Goal: Task Accomplishment & Management: Manage account settings

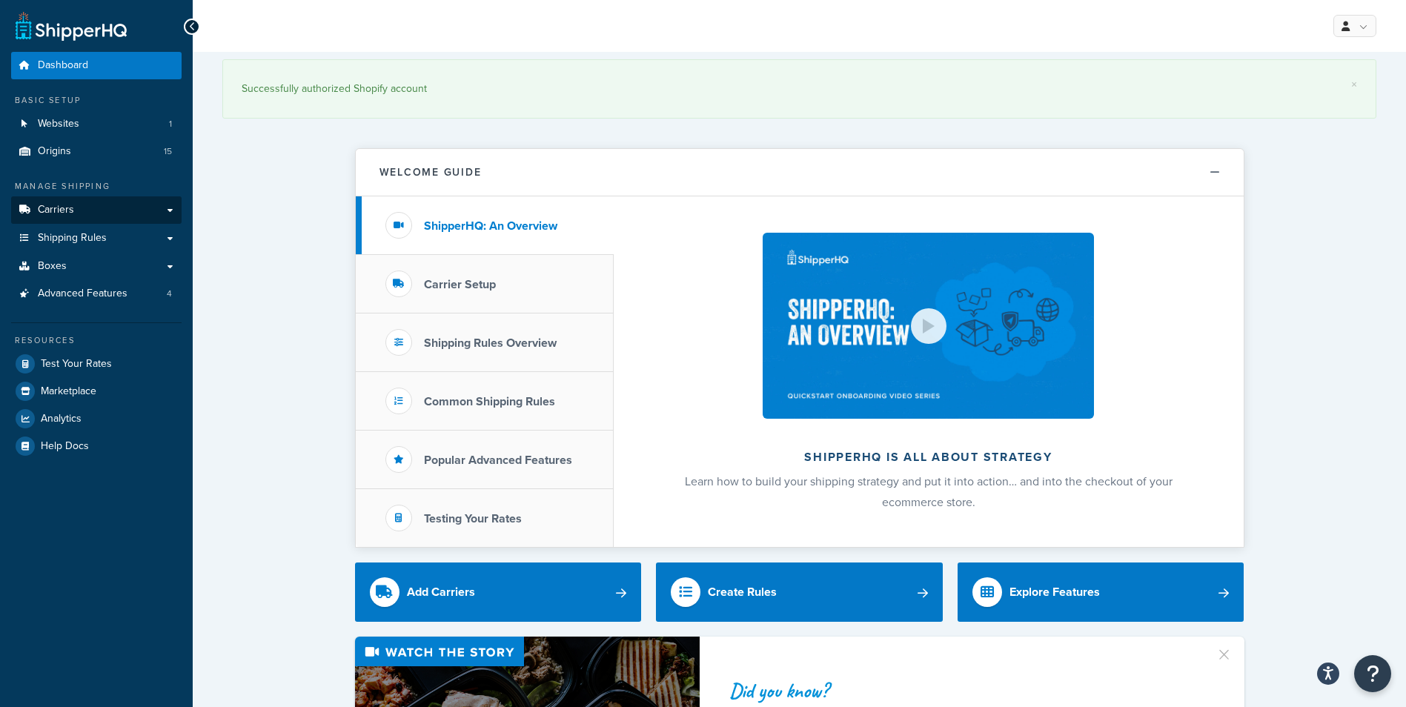
drag, startPoint x: 96, startPoint y: 194, endPoint x: 89, endPoint y: 207, distance: 14.3
click at [95, 197] on div "Manage Shipping Carriers Carriers All Carriers 8 Method Merging Rules 2 Custom …" at bounding box center [96, 243] width 170 height 127
click at [89, 208] on link "Carriers" at bounding box center [96, 209] width 170 height 27
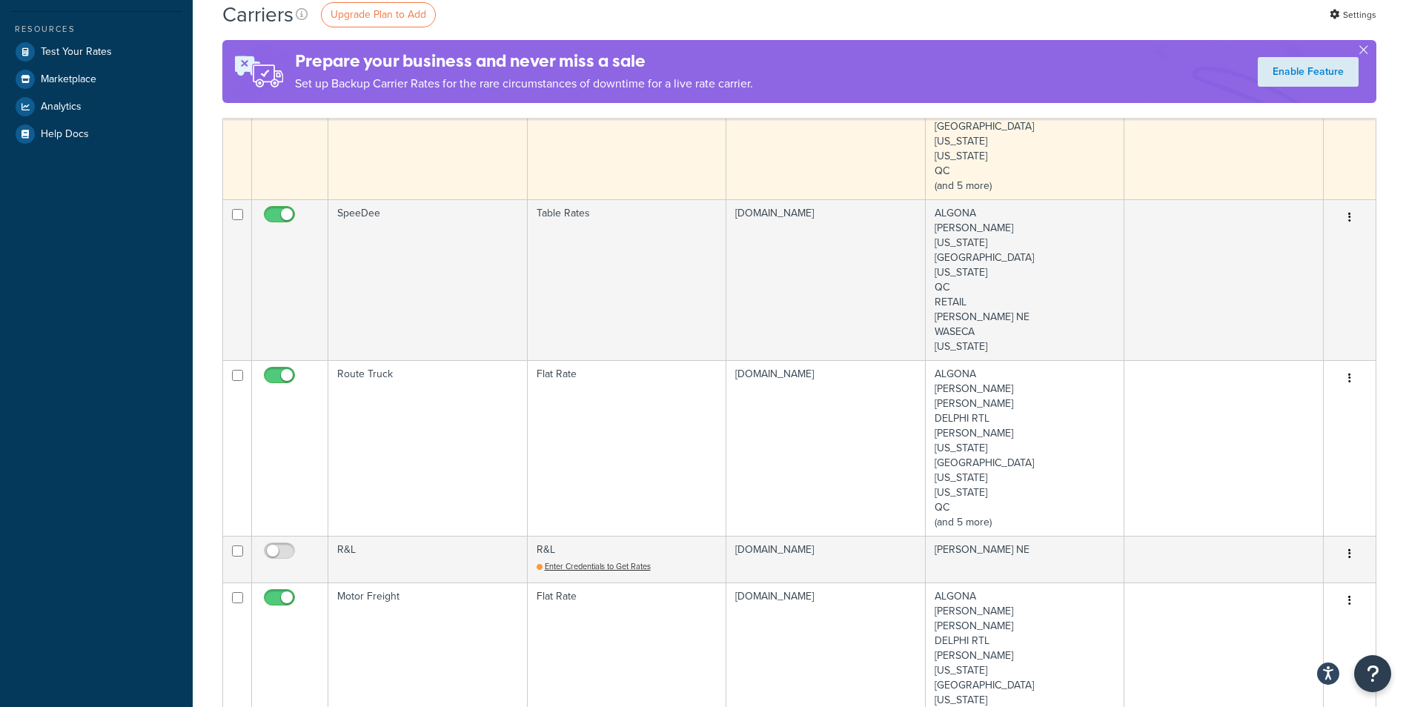
scroll to position [519, 0]
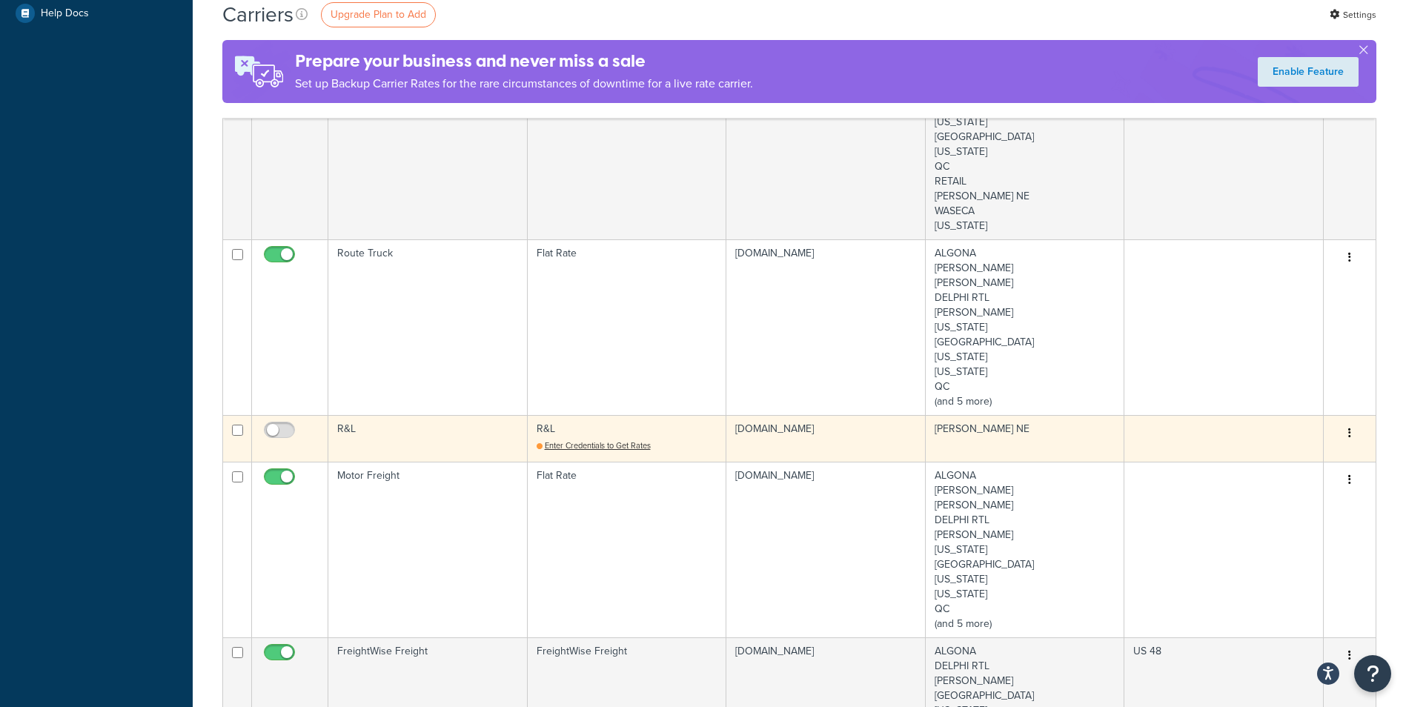
click at [1347, 433] on button "button" at bounding box center [1349, 434] width 21 height 24
click at [1271, 492] on link "Delete" at bounding box center [1289, 493] width 117 height 30
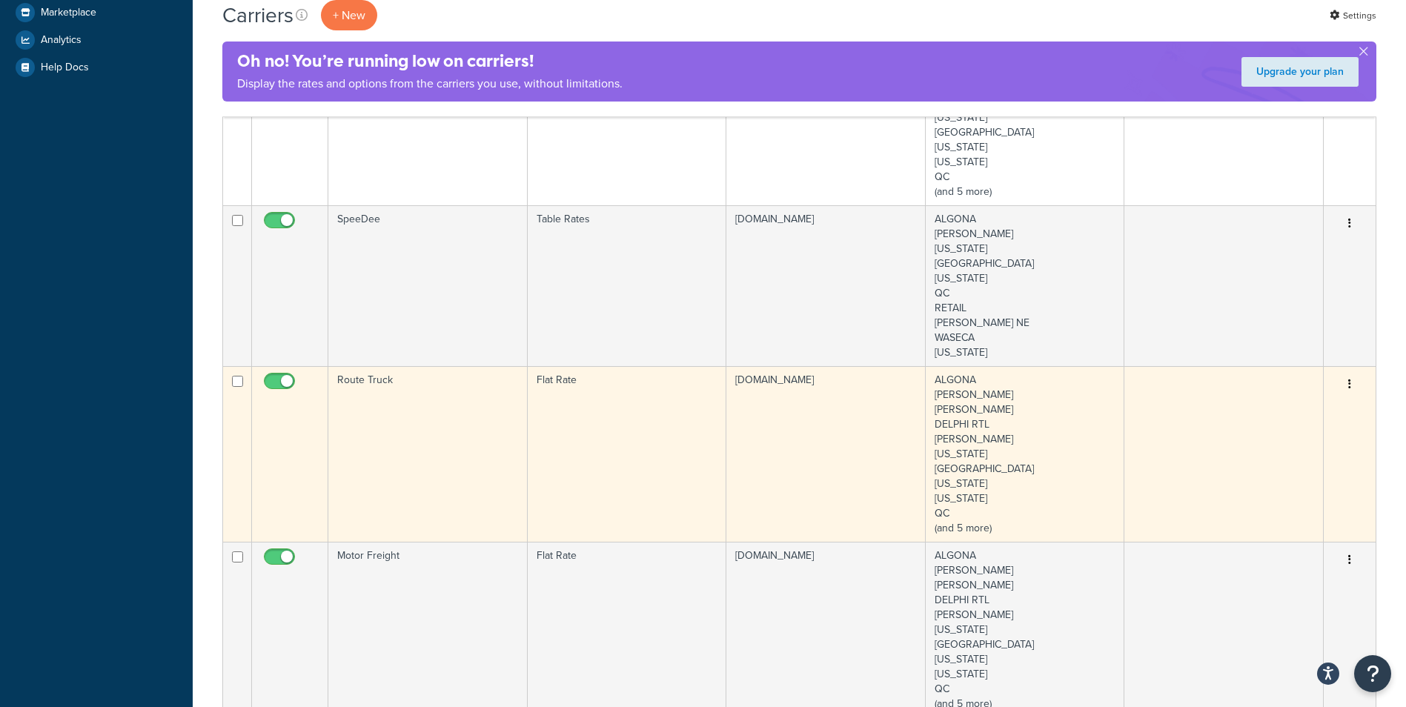
scroll to position [371, 0]
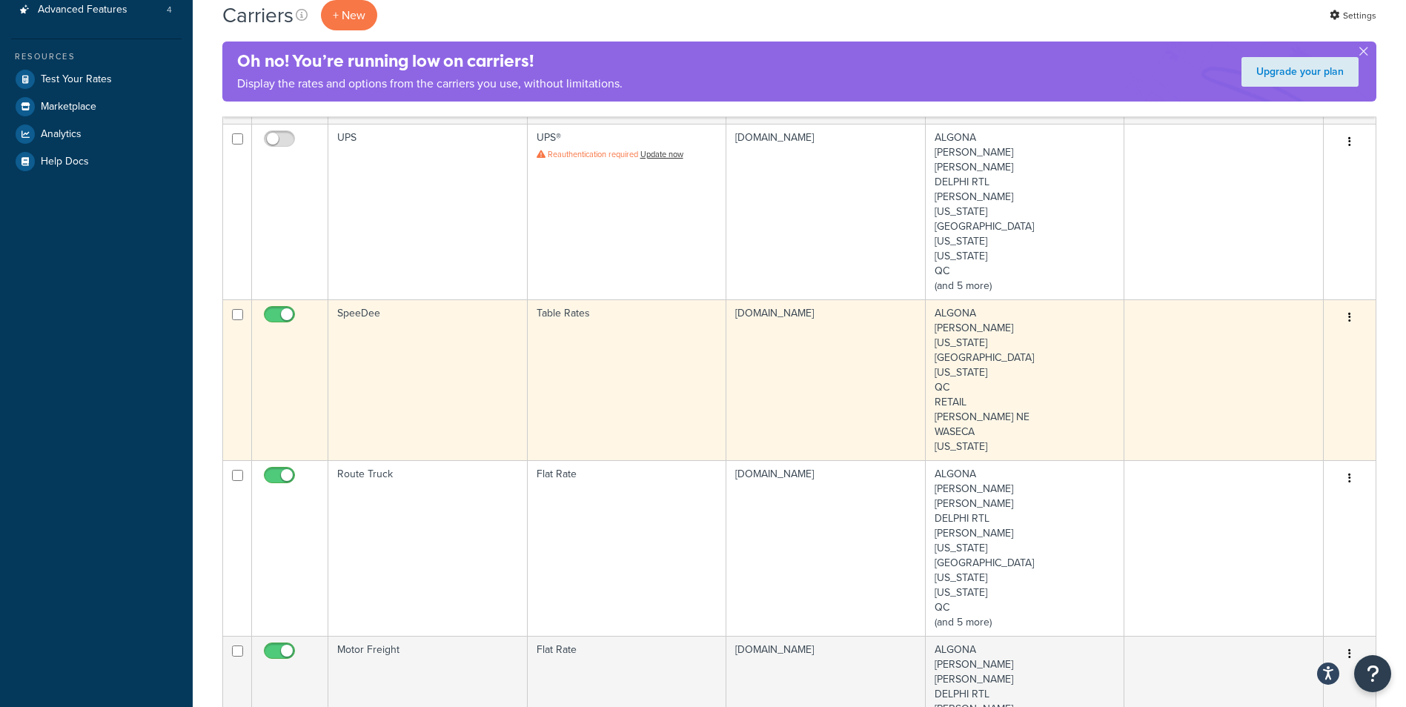
click at [840, 367] on td "26b7b7-2a.myshopify.com" at bounding box center [825, 379] width 199 height 161
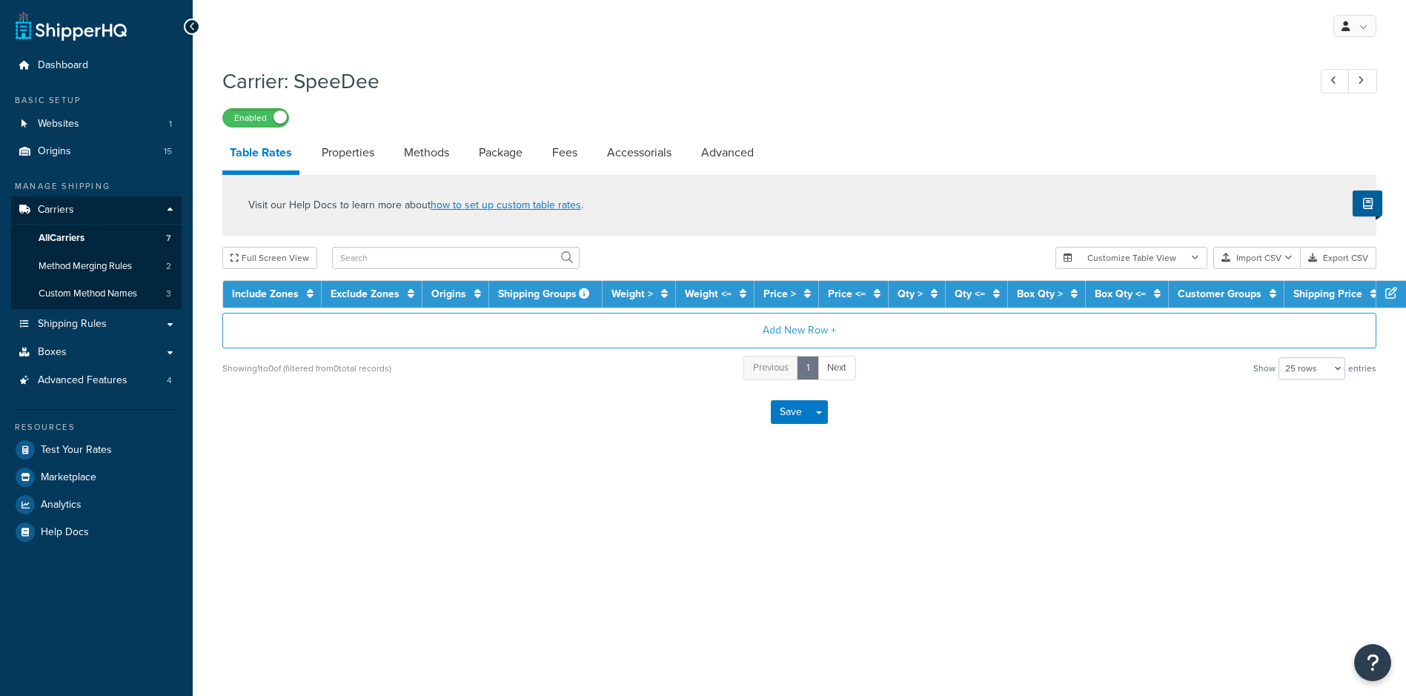
select select "25"
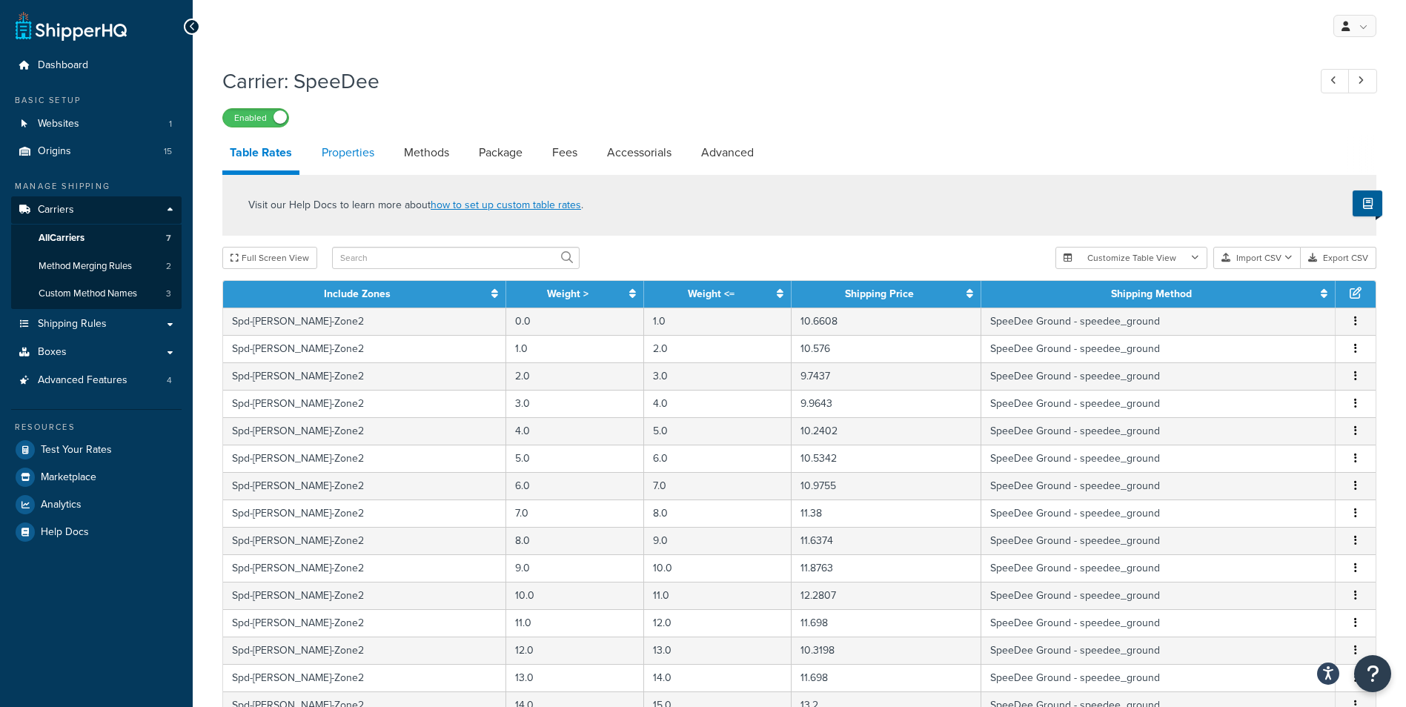
click at [358, 154] on link "Properties" at bounding box center [347, 153] width 67 height 36
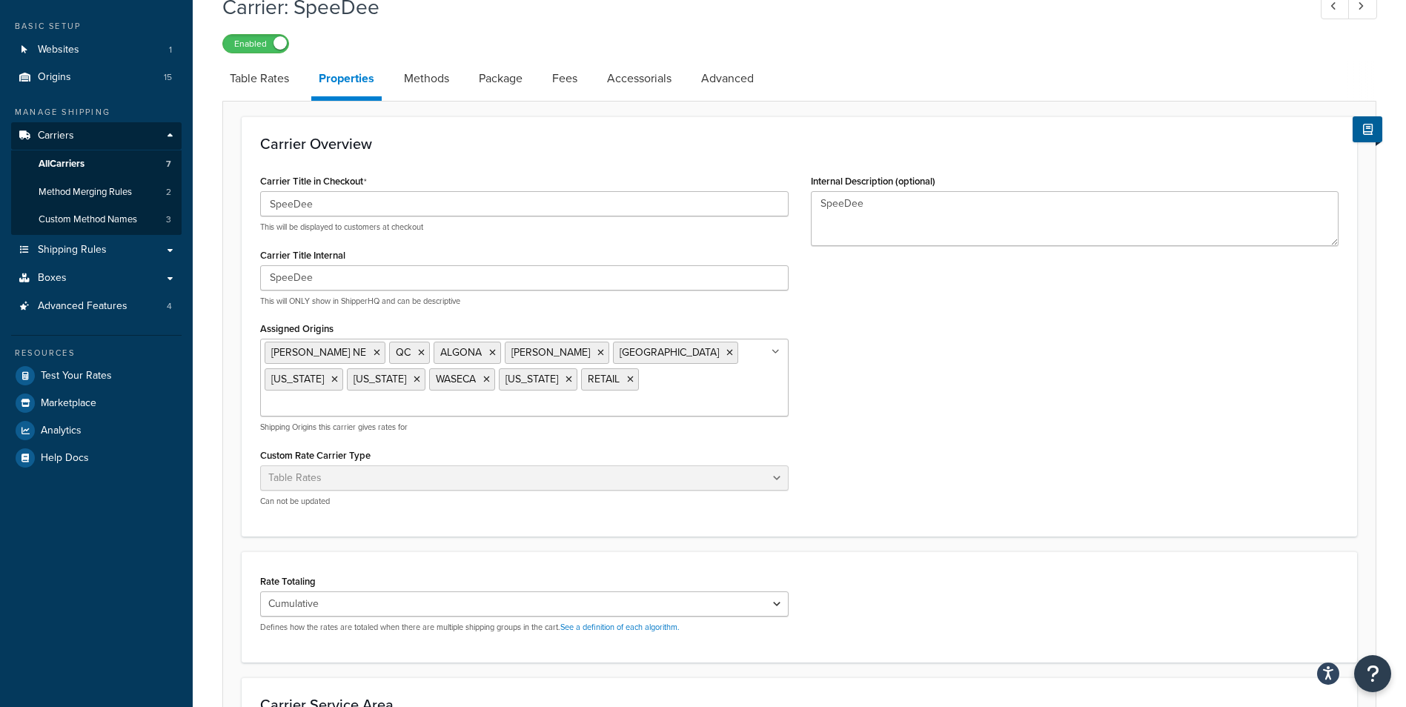
scroll to position [148, 0]
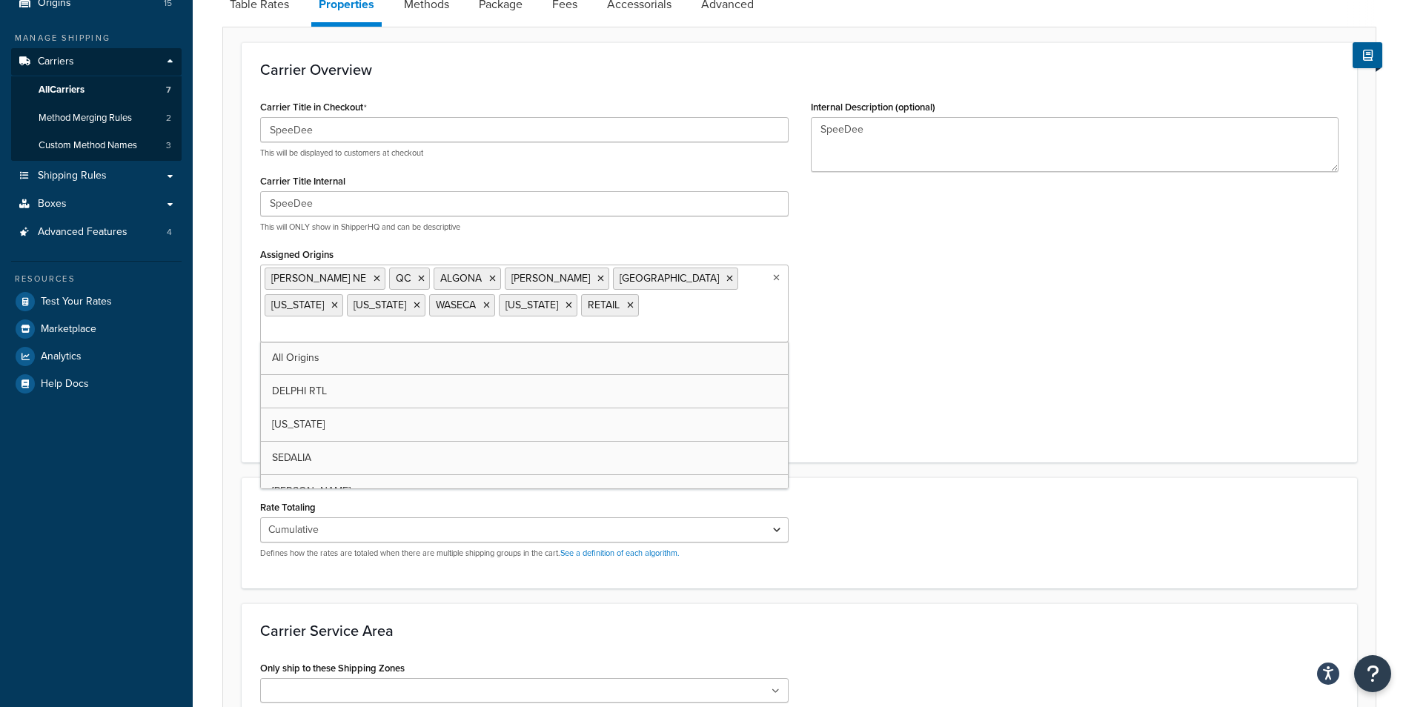
click at [396, 323] on input "Assigned Origins" at bounding box center [330, 331] width 131 height 16
click at [997, 348] on div "Carrier Title in Checkout SpeeDee This will be displayed to customers at checko…" at bounding box center [799, 270] width 1101 height 348
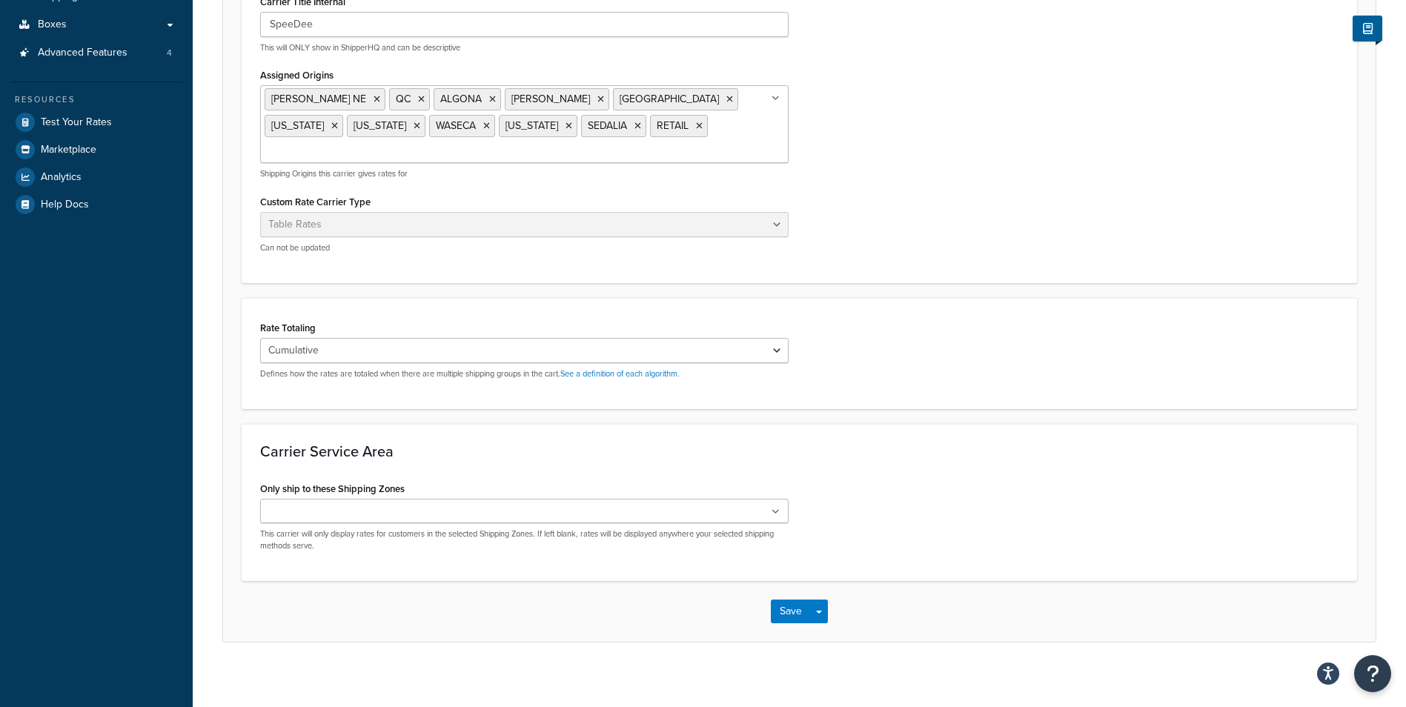
scroll to position [337, 0]
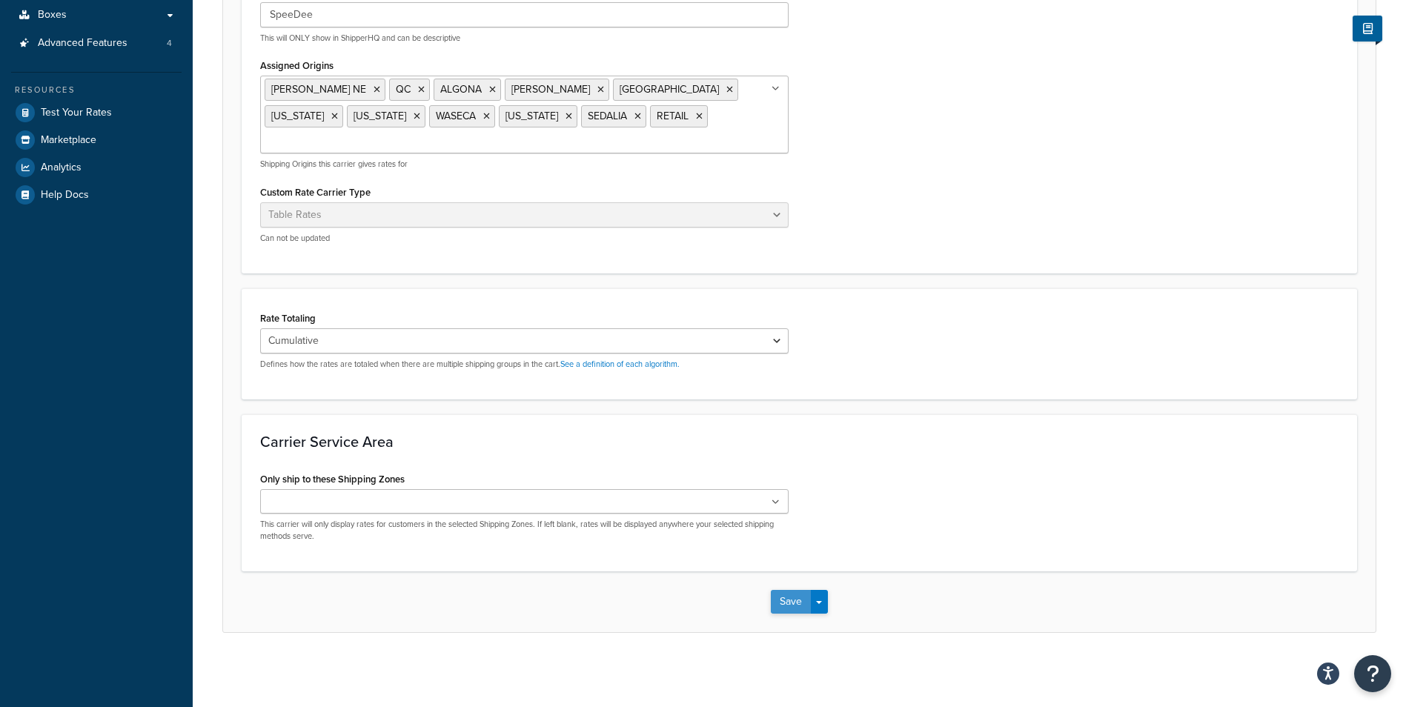
click at [790, 602] on button "Save" at bounding box center [791, 602] width 40 height 24
